Goal: Task Accomplishment & Management: Manage account settings

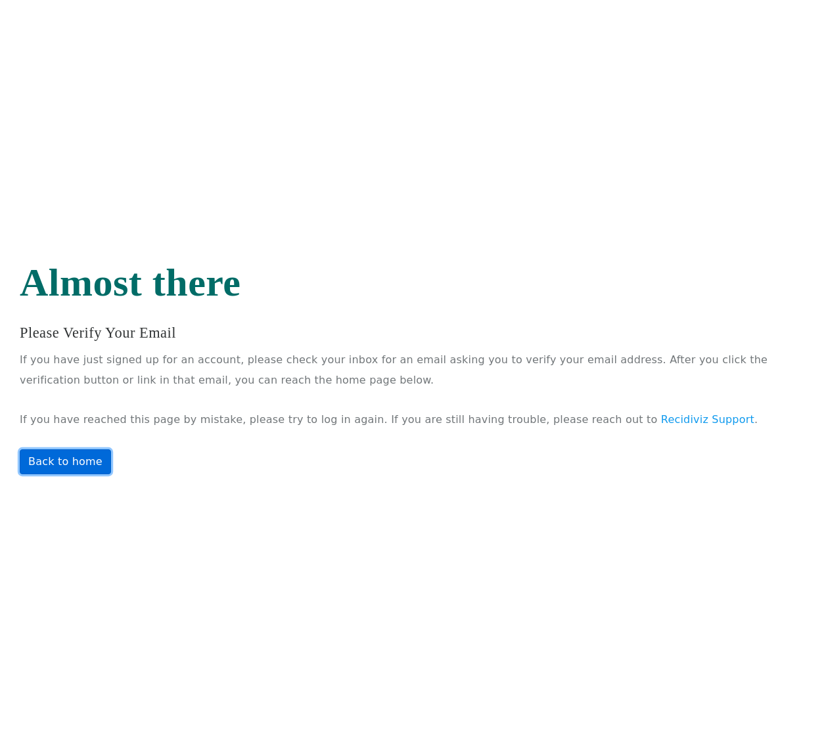
click at [79, 460] on link "Back to home" at bounding box center [65, 461] width 91 height 25
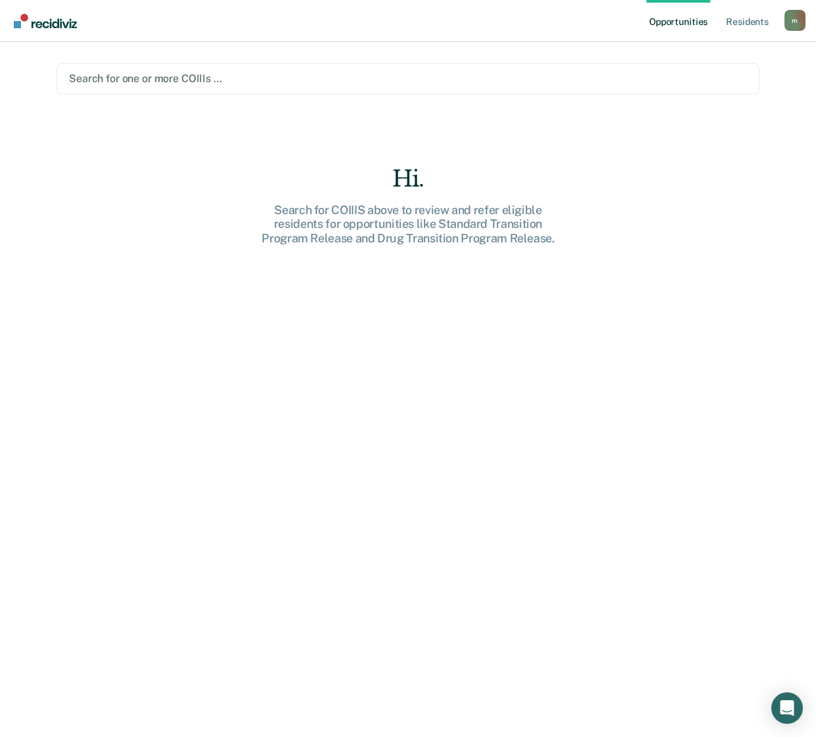
click at [814, 21] on div "Opportunities Resident s [PERSON_NAME][EMAIL_ADDRESS][DOMAIN_NAME] m Profile Ho…" at bounding box center [408, 21] width 816 height 42
click at [799, 28] on div "m" at bounding box center [794, 20] width 21 height 21
click at [703, 92] on div "Opportunities Resident s milton-monadical@recidiviz-test.org m Profile How it w…" at bounding box center [408, 368] width 816 height 737
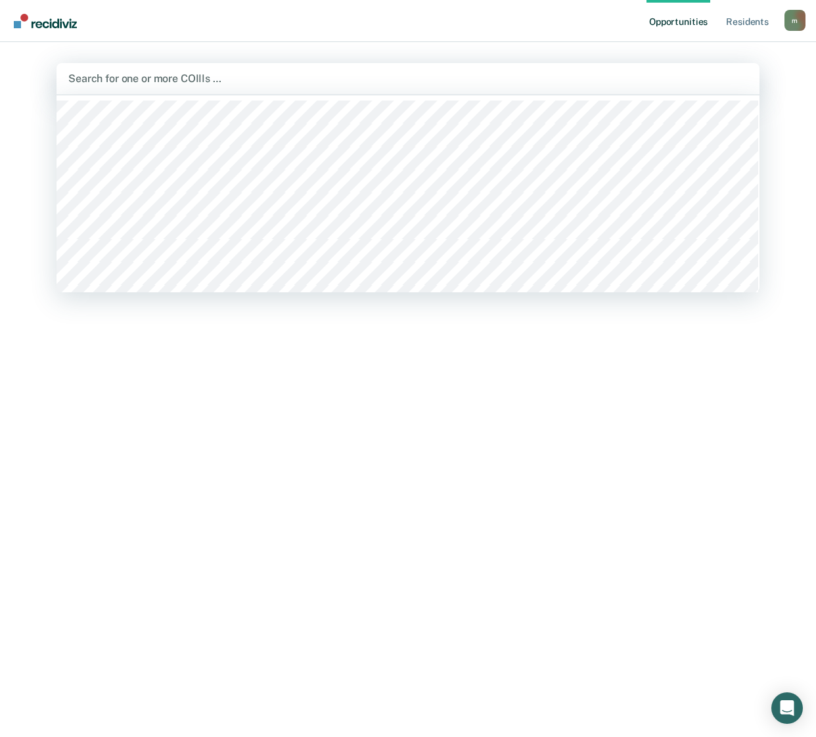
click at [703, 89] on div "Search for one or more COIIIs …" at bounding box center [407, 79] width 703 height 32
click at [797, 26] on div "m" at bounding box center [794, 20] width 21 height 21
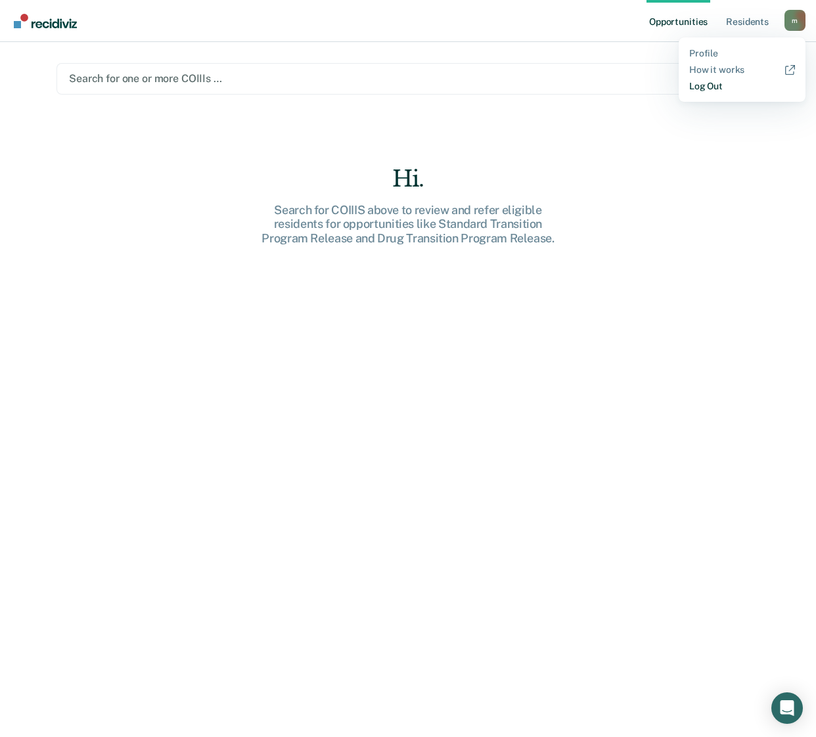
click at [713, 86] on link "Log Out" at bounding box center [742, 86] width 106 height 11
click at [794, 24] on div "m" at bounding box center [794, 20] width 21 height 21
click at [539, 181] on div "Hi." at bounding box center [408, 179] width 420 height 27
click at [803, 28] on div "m" at bounding box center [794, 20] width 21 height 21
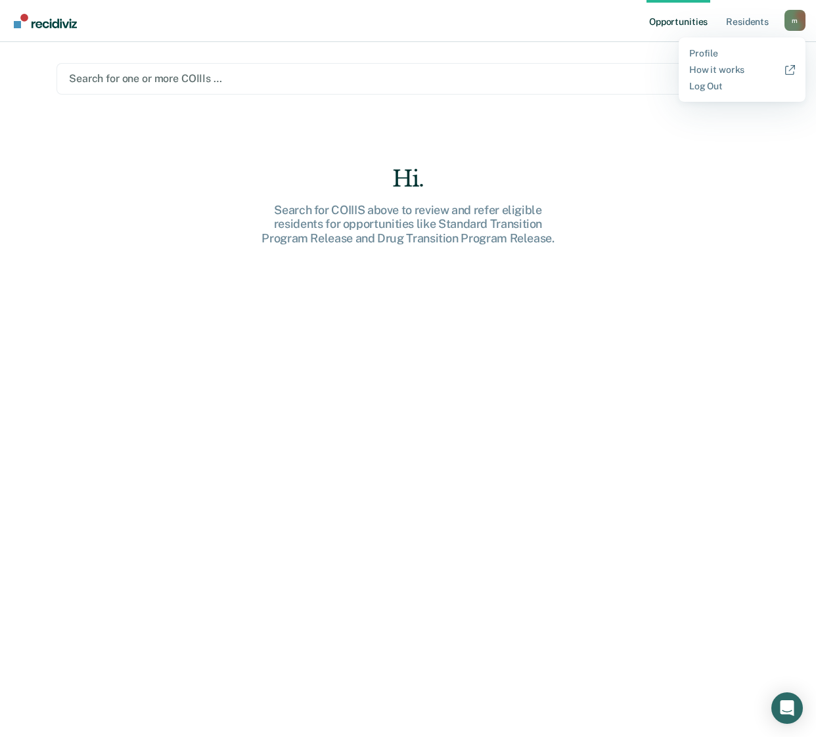
click at [797, 27] on div "m" at bounding box center [794, 20] width 21 height 21
click at [797, 26] on div "m" at bounding box center [794, 20] width 21 height 21
click at [713, 74] on link "How it works" at bounding box center [742, 69] width 106 height 11
click at [789, 14] on div "m" at bounding box center [794, 20] width 21 height 21
click at [725, 83] on link "Log Out" at bounding box center [742, 86] width 106 height 11
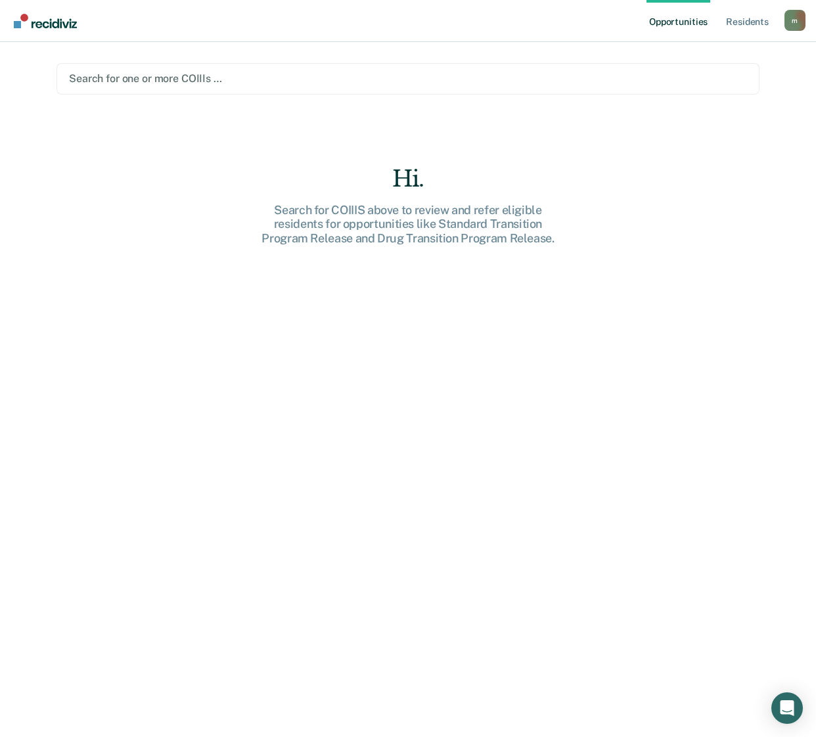
click at [802, 20] on div "m" at bounding box center [794, 20] width 21 height 21
click at [707, 85] on link "Log Out" at bounding box center [742, 86] width 106 height 11
click at [730, 24] on link "Resident s" at bounding box center [747, 21] width 48 height 42
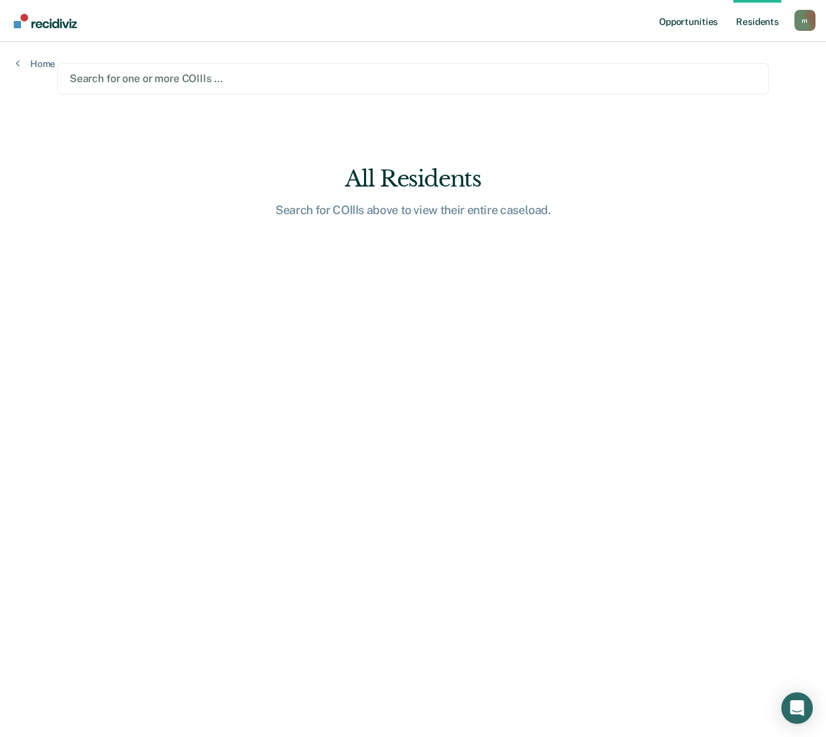
click at [687, 18] on link "Opportunities" at bounding box center [688, 21] width 64 height 42
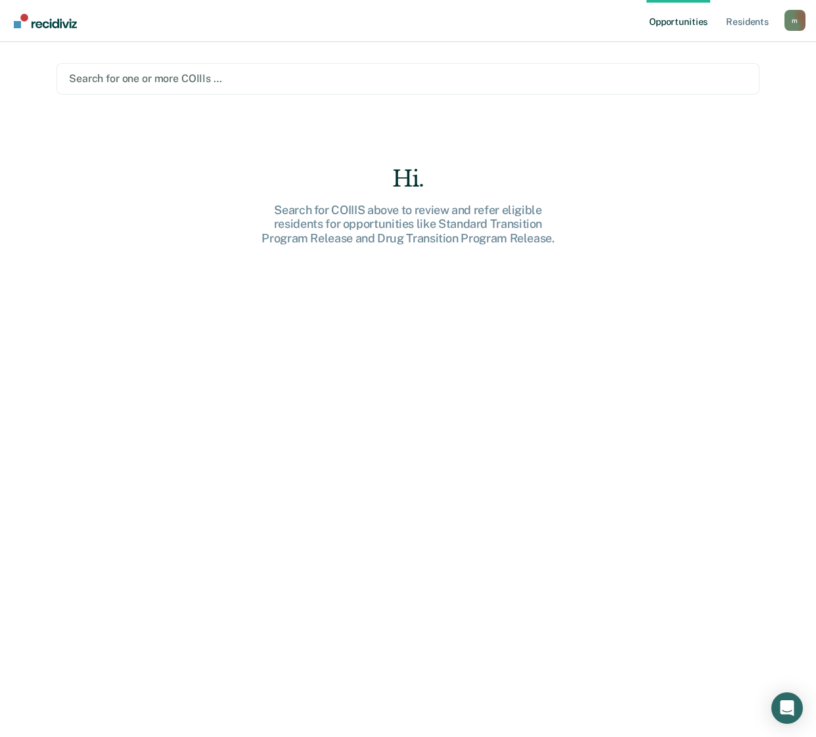
click at [619, 21] on nav "Opportunities Resident s [PERSON_NAME][EMAIL_ADDRESS][DOMAIN_NAME] m Profile Ho…" at bounding box center [408, 20] width 795 height 41
click at [575, 14] on nav "Opportunities Resident s [PERSON_NAME][EMAIL_ADDRESS][DOMAIN_NAME] m Profile Ho…" at bounding box center [408, 20] width 795 height 41
click at [778, 17] on ul "Opportunities Resident s" at bounding box center [715, 21] width 138 height 42
click at [790, 19] on div "m" at bounding box center [794, 20] width 21 height 21
click at [789, 20] on div "m" at bounding box center [794, 20] width 21 height 21
